Goal: Check status: Check status

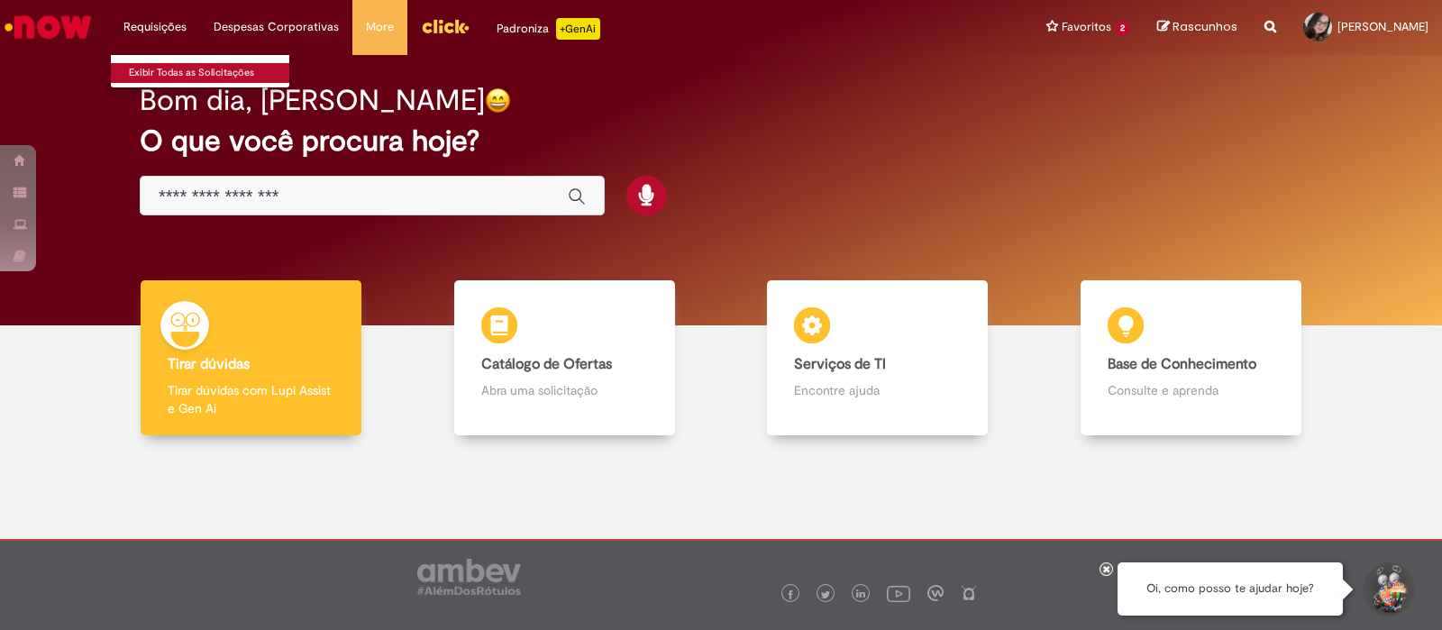
click at [155, 65] on link "Exibir Todas as Solicitações" at bounding box center [210, 73] width 198 height 20
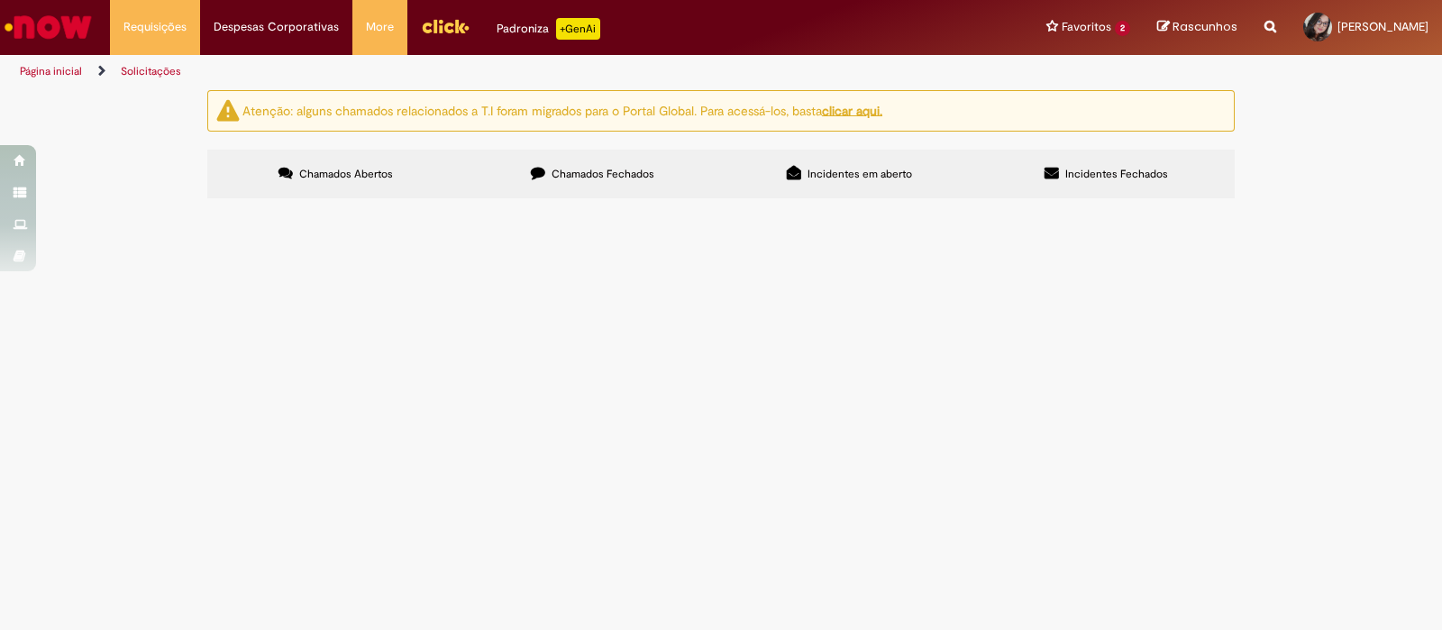
click at [605, 165] on label "Chamados Fechados" at bounding box center [592, 174] width 257 height 49
click at [0, 0] on span "Aprovação Documento Conforme DAG" at bounding box center [0, 0] width 0 height 0
click at [0, 0] on span "R12852315" at bounding box center [0, 0] width 0 height 0
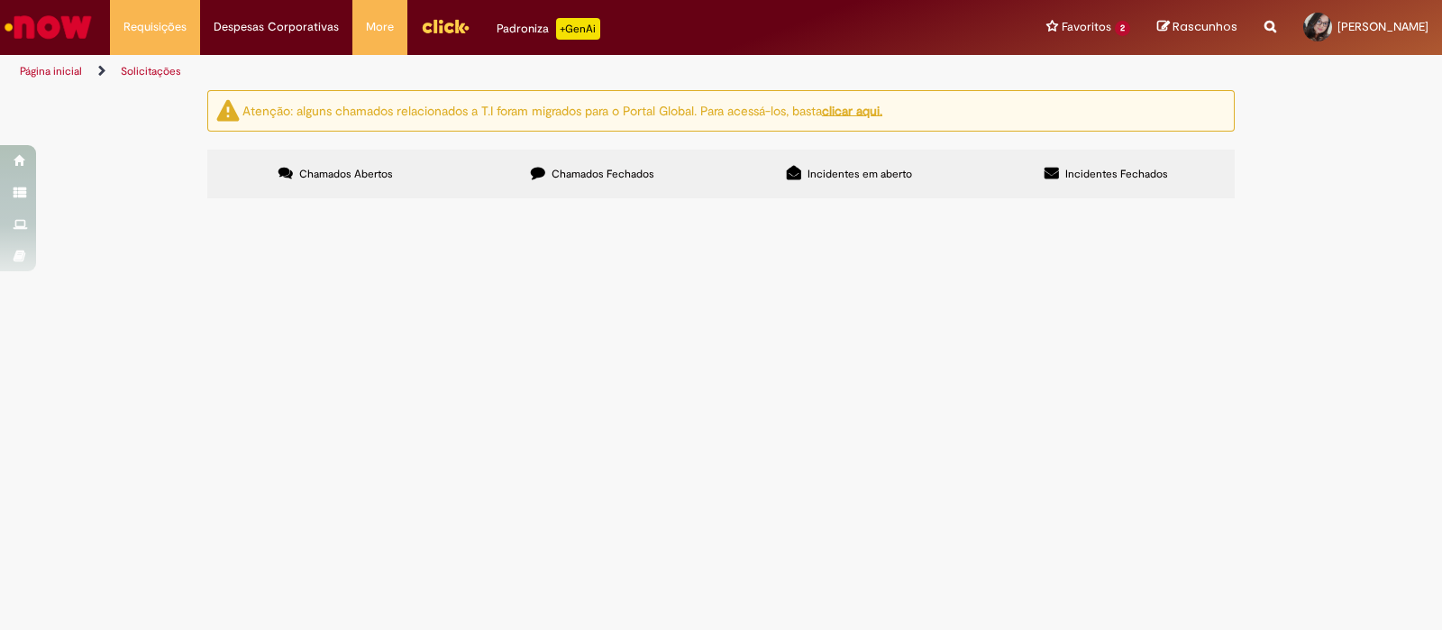
click at [0, 0] on span "Aprovação Documento Conforme DAG" at bounding box center [0, 0] width 0 height 0
click at [0, 0] on td at bounding box center [0, 0] width 0 height 0
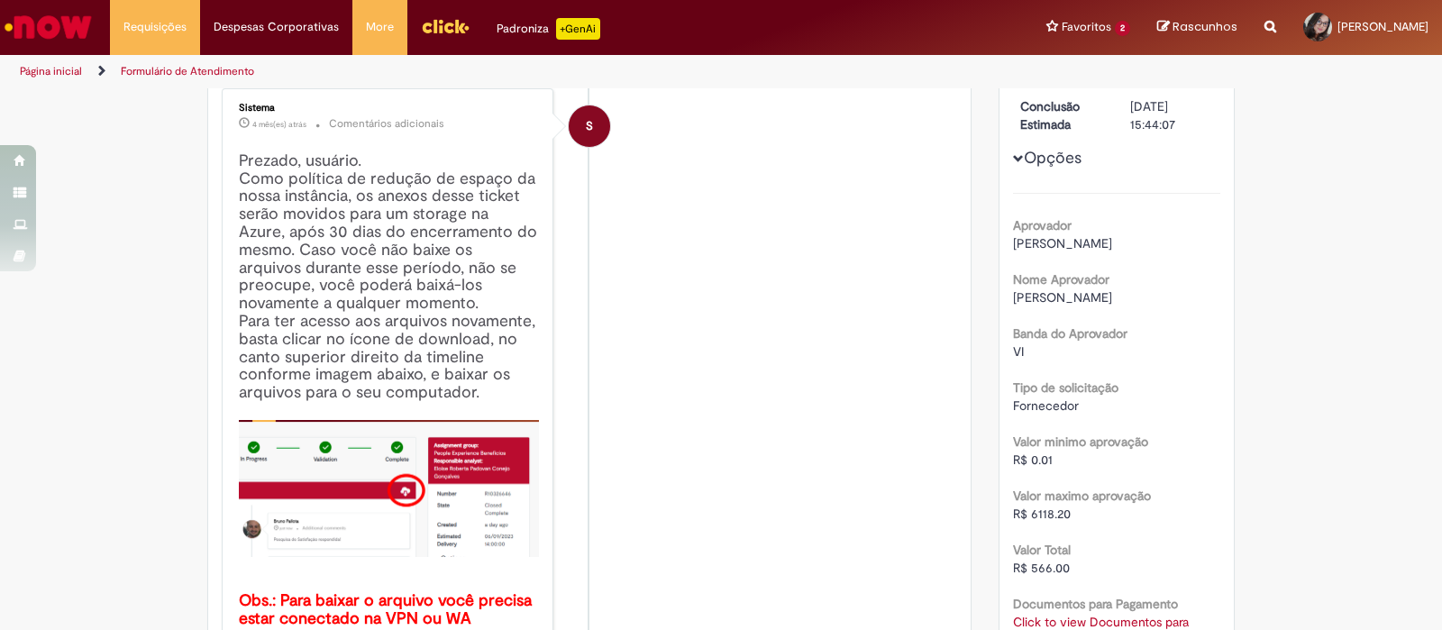
scroll to position [66, 0]
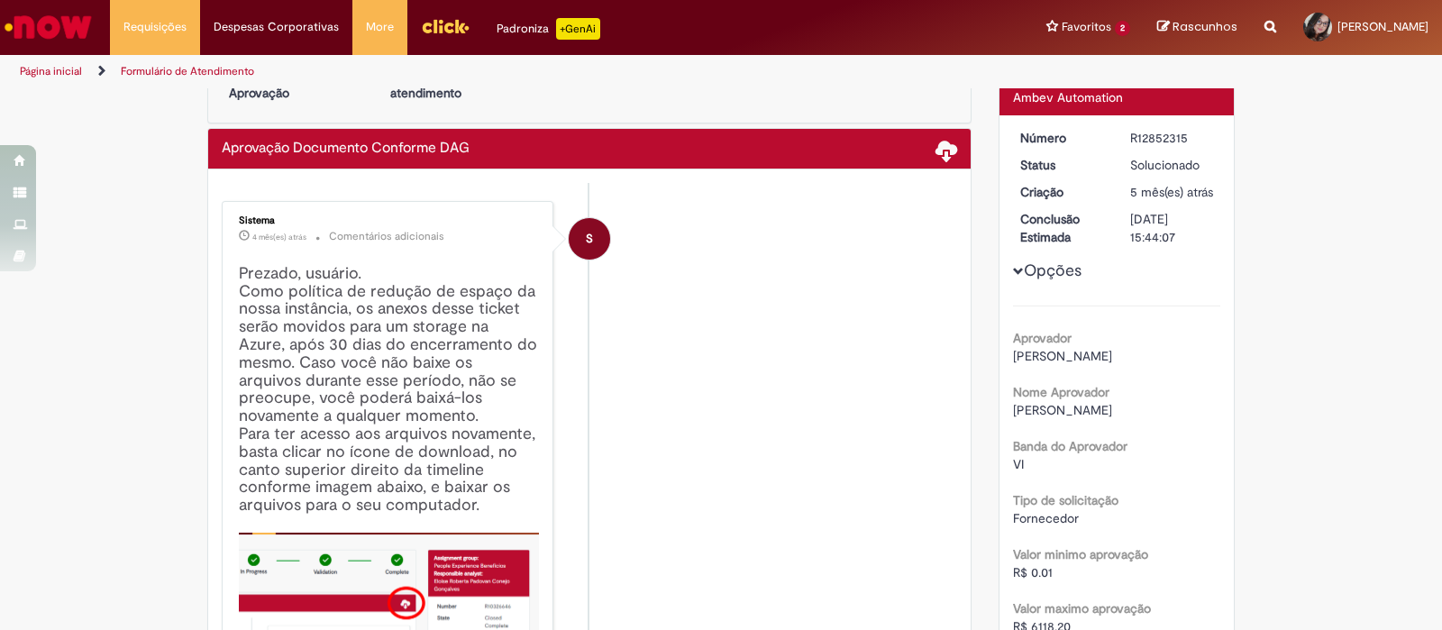
click at [0, 0] on button "Opções" at bounding box center [0, 0] width 0 height 0
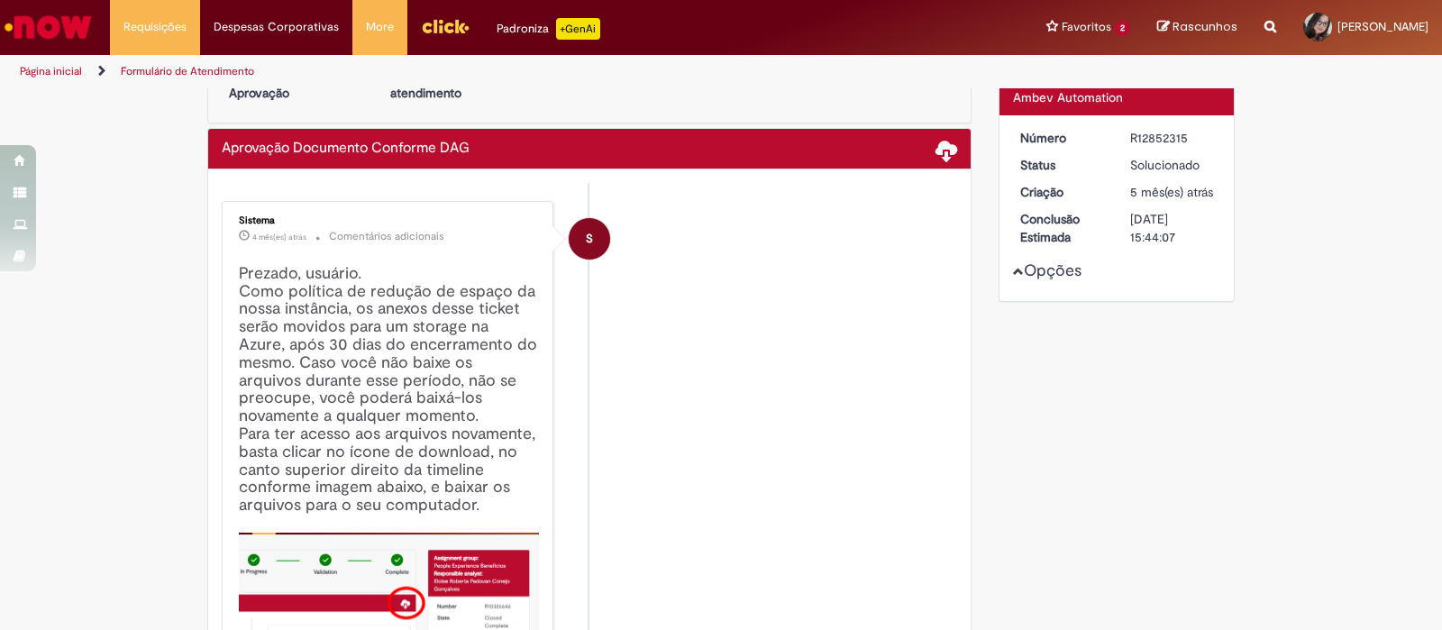
click at [0, 0] on button "Opções" at bounding box center [0, 0] width 0 height 0
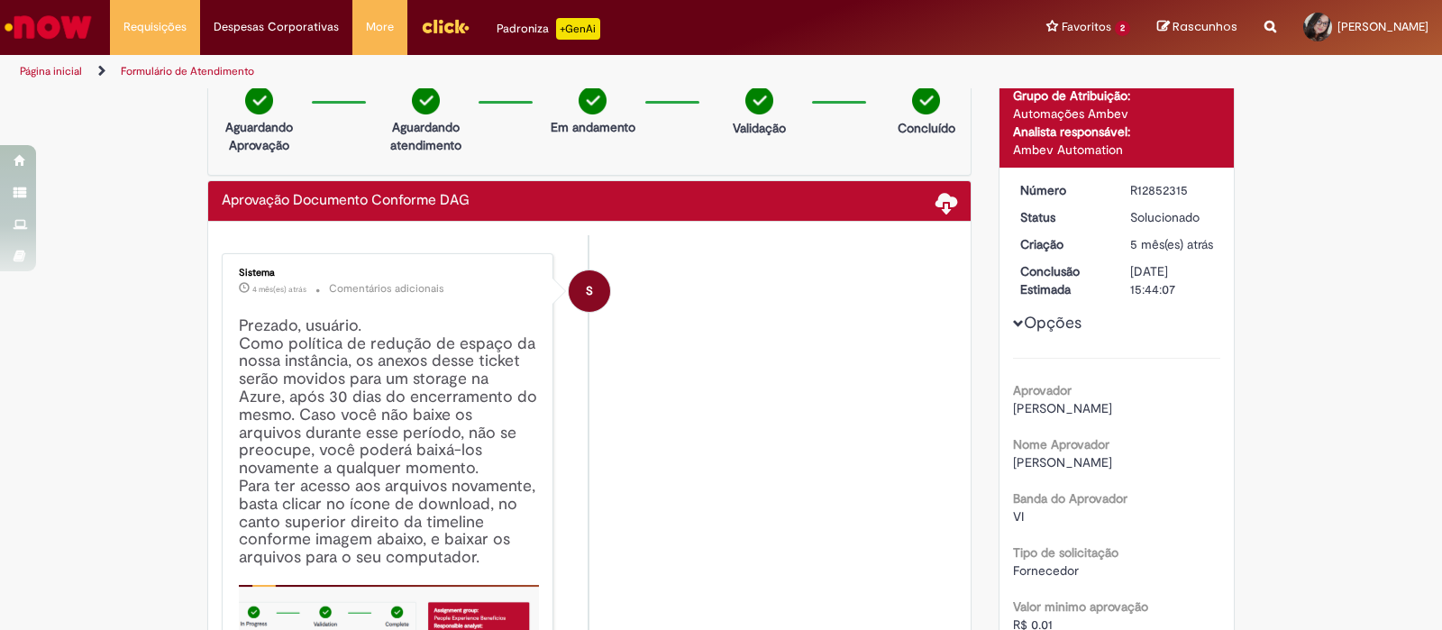
scroll to position [0, 0]
